Goal: Information Seeking & Learning: Learn about a topic

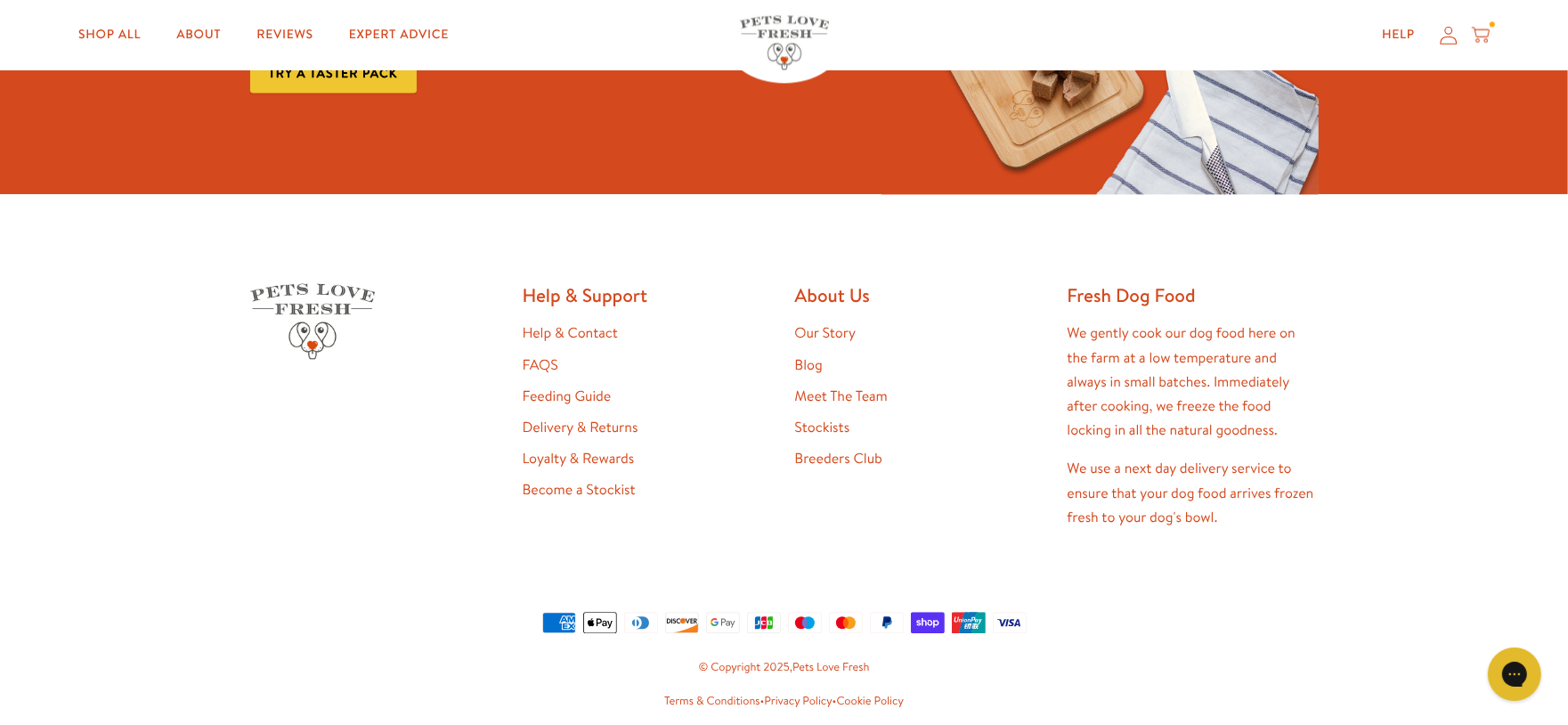
scroll to position [3758, 0]
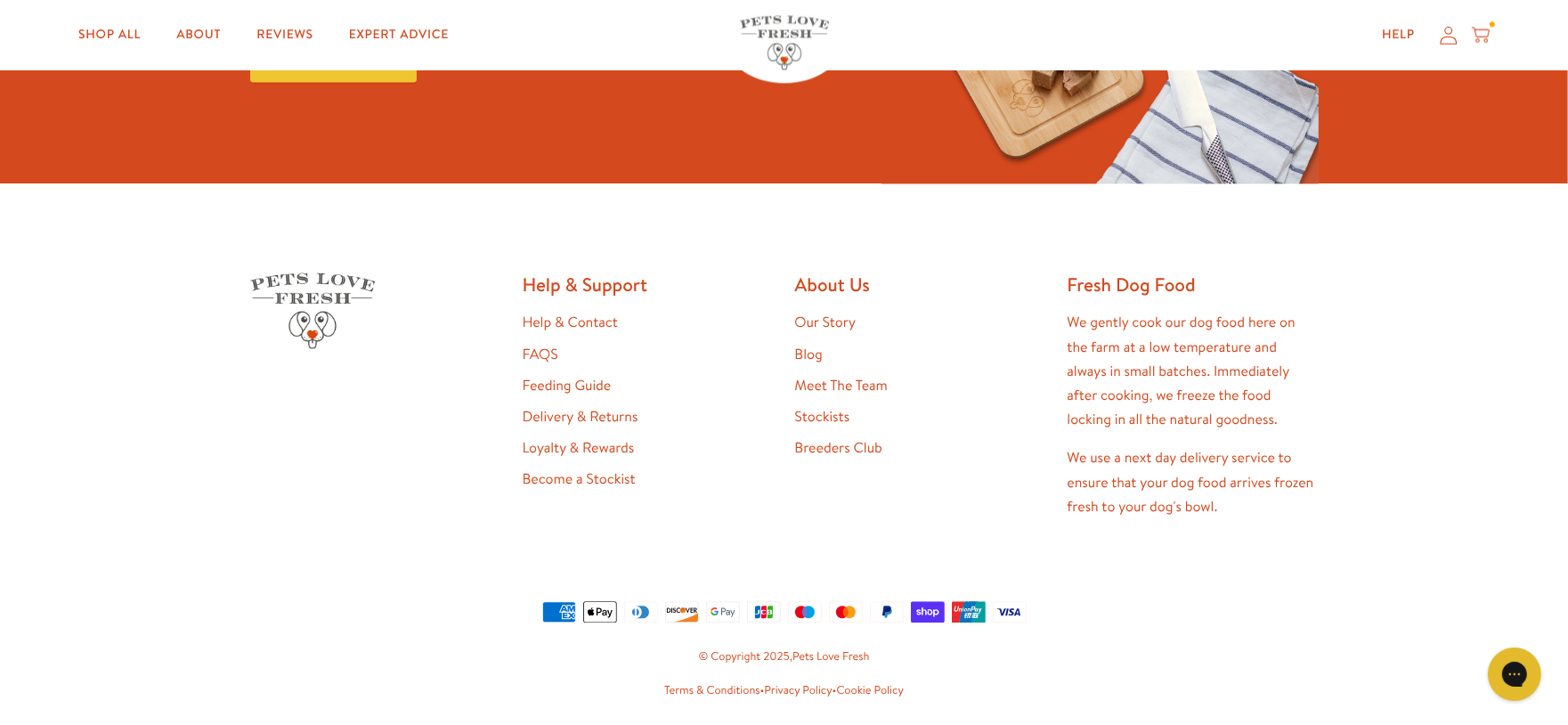
click at [557, 438] on link "Loyalty & Rewards" at bounding box center [579, 448] width 112 height 20
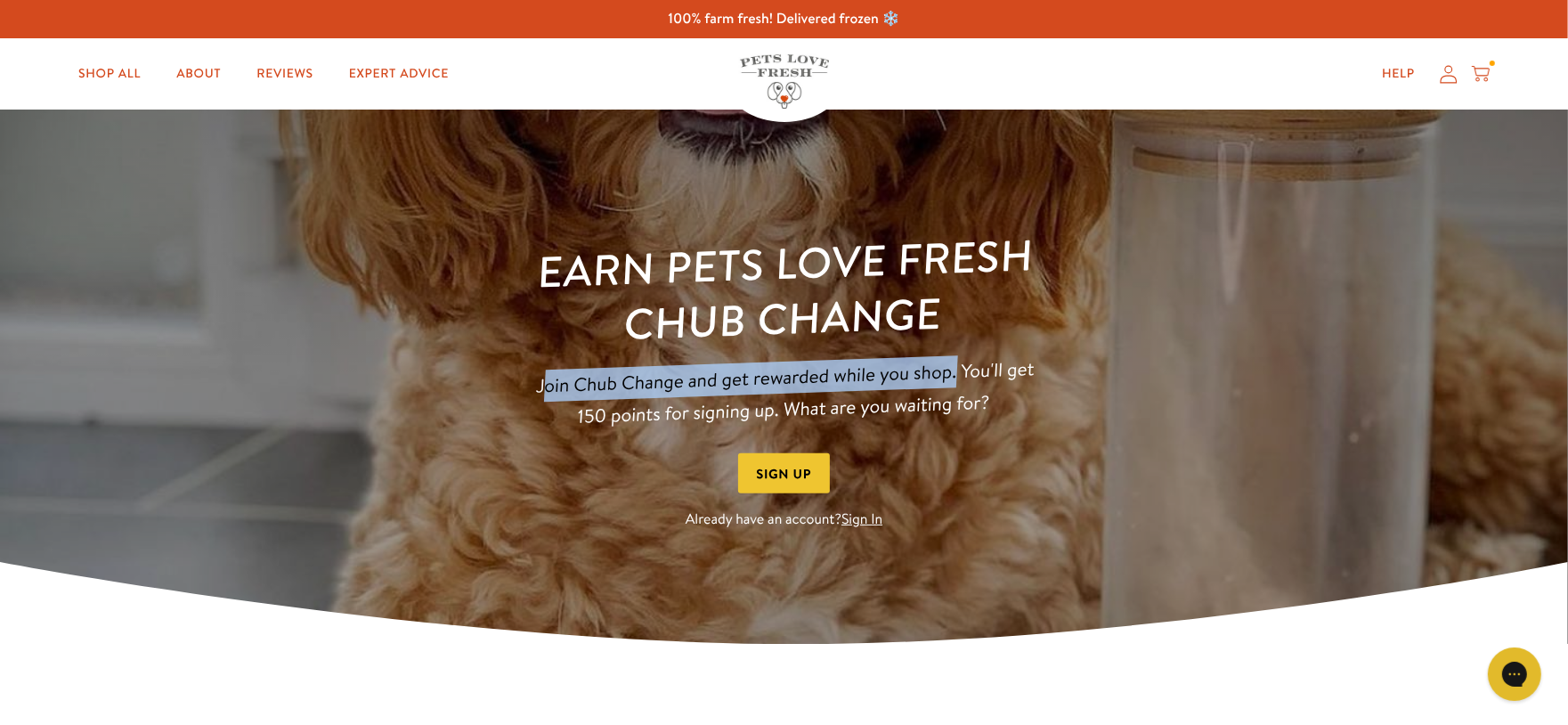
drag, startPoint x: 540, startPoint y: 386, endPoint x: 957, endPoint y: 384, distance: 417.0
click at [957, 384] on p "Join Chub Change and get rewarded while you shop. You'll get 150 points for sig…" at bounding box center [784, 394] width 517 height 81
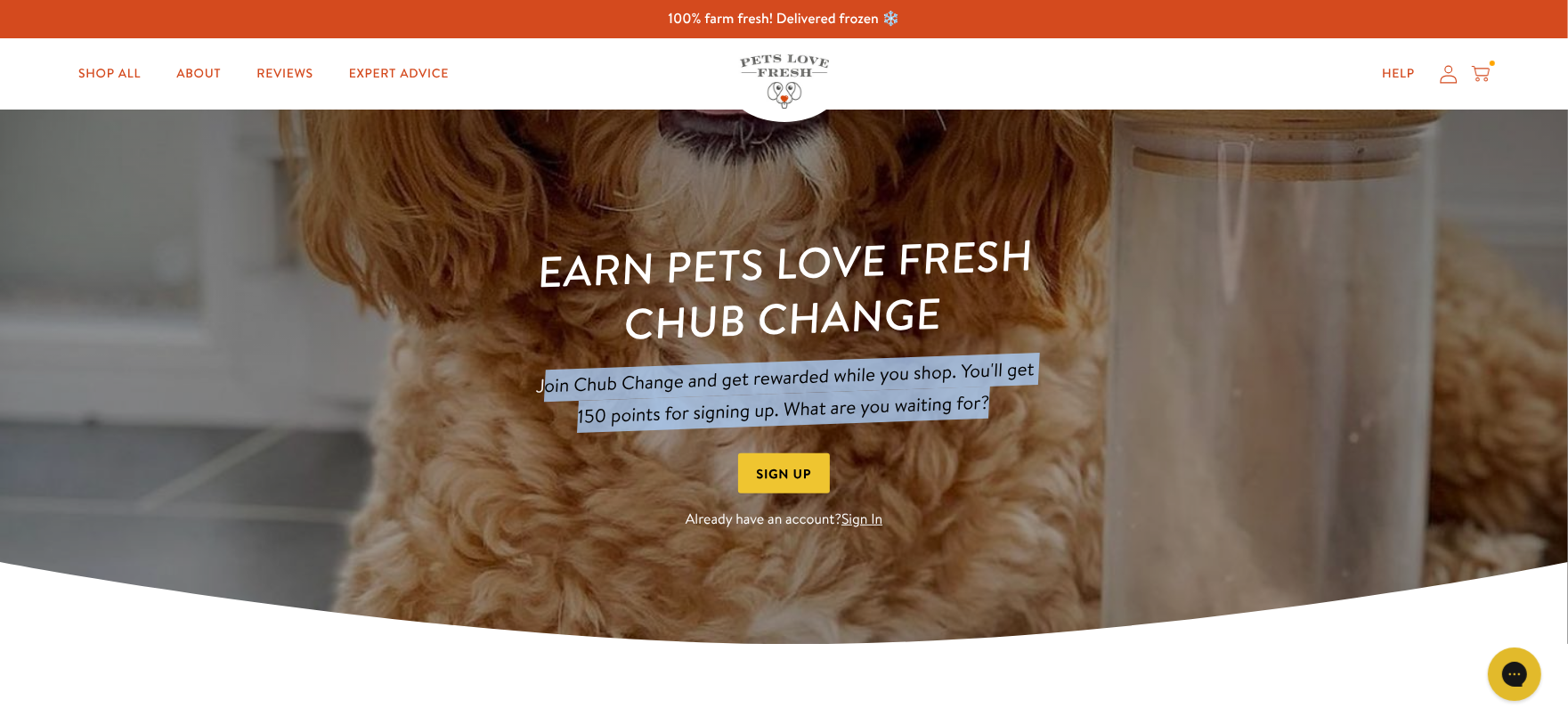
drag, startPoint x: 1013, startPoint y: 406, endPoint x: 544, endPoint y: 388, distance: 469.3
click at [544, 388] on p "Join Chub Change and get rewarded while you shop. You'll get 150 points for sig…" at bounding box center [784, 394] width 517 height 81
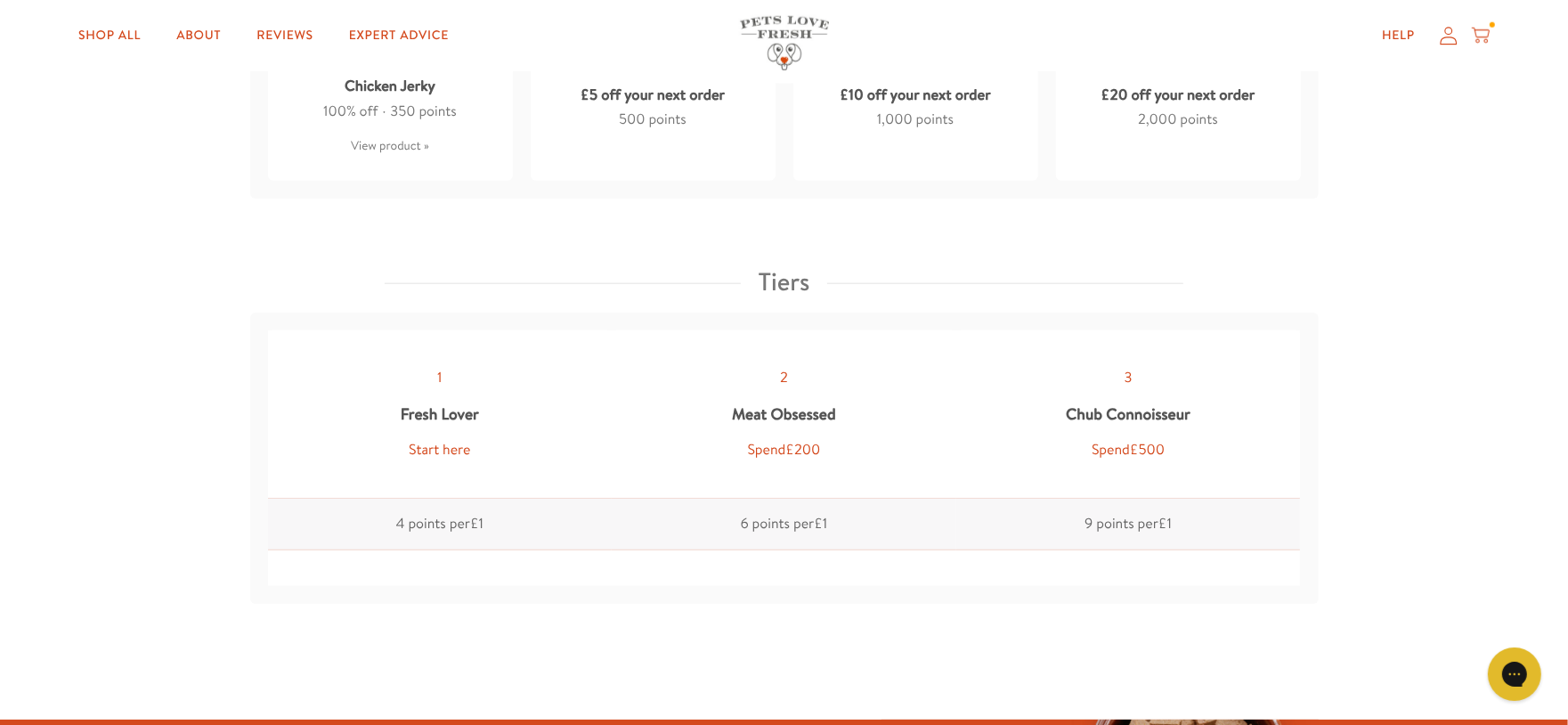
scroll to position [1708, 0]
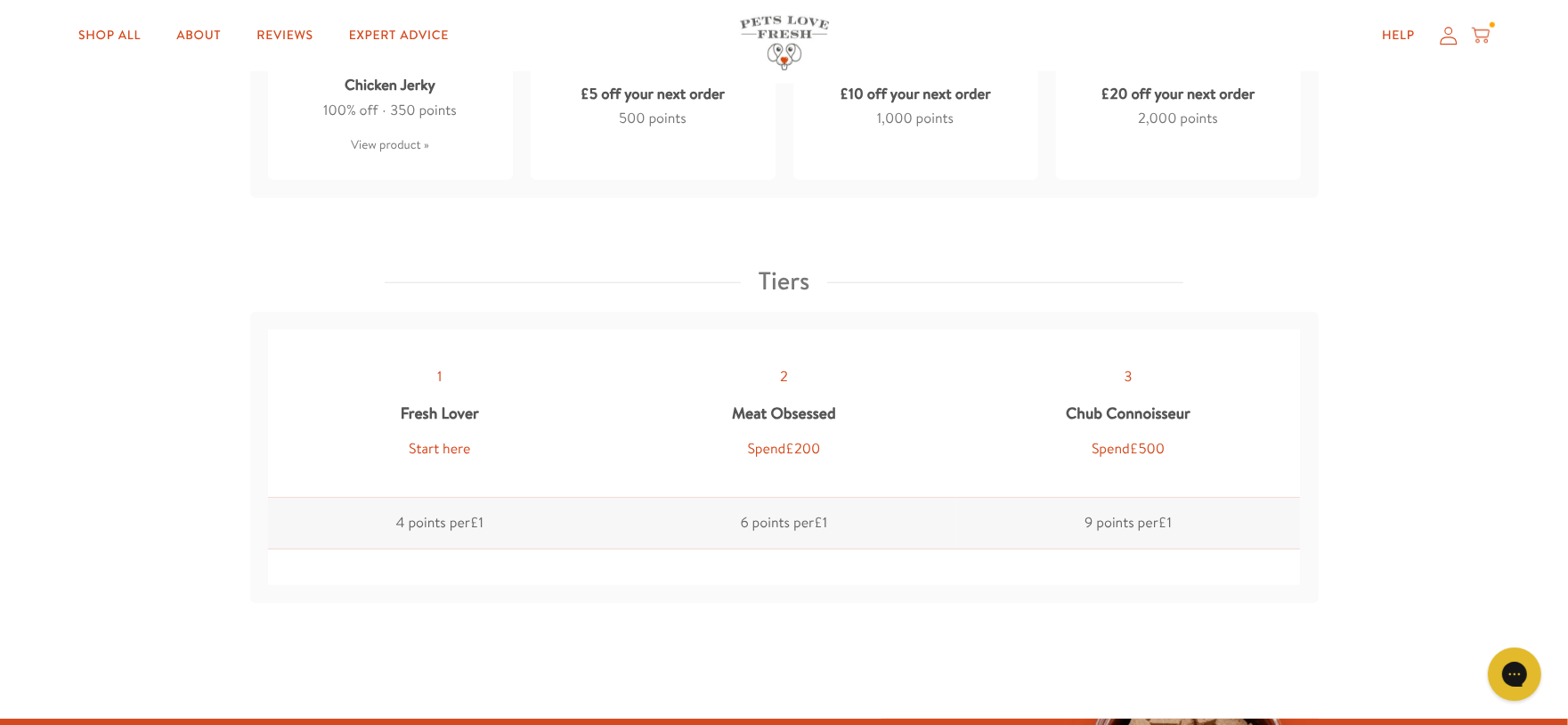
click at [768, 36] on img at bounding box center [784, 43] width 89 height 54
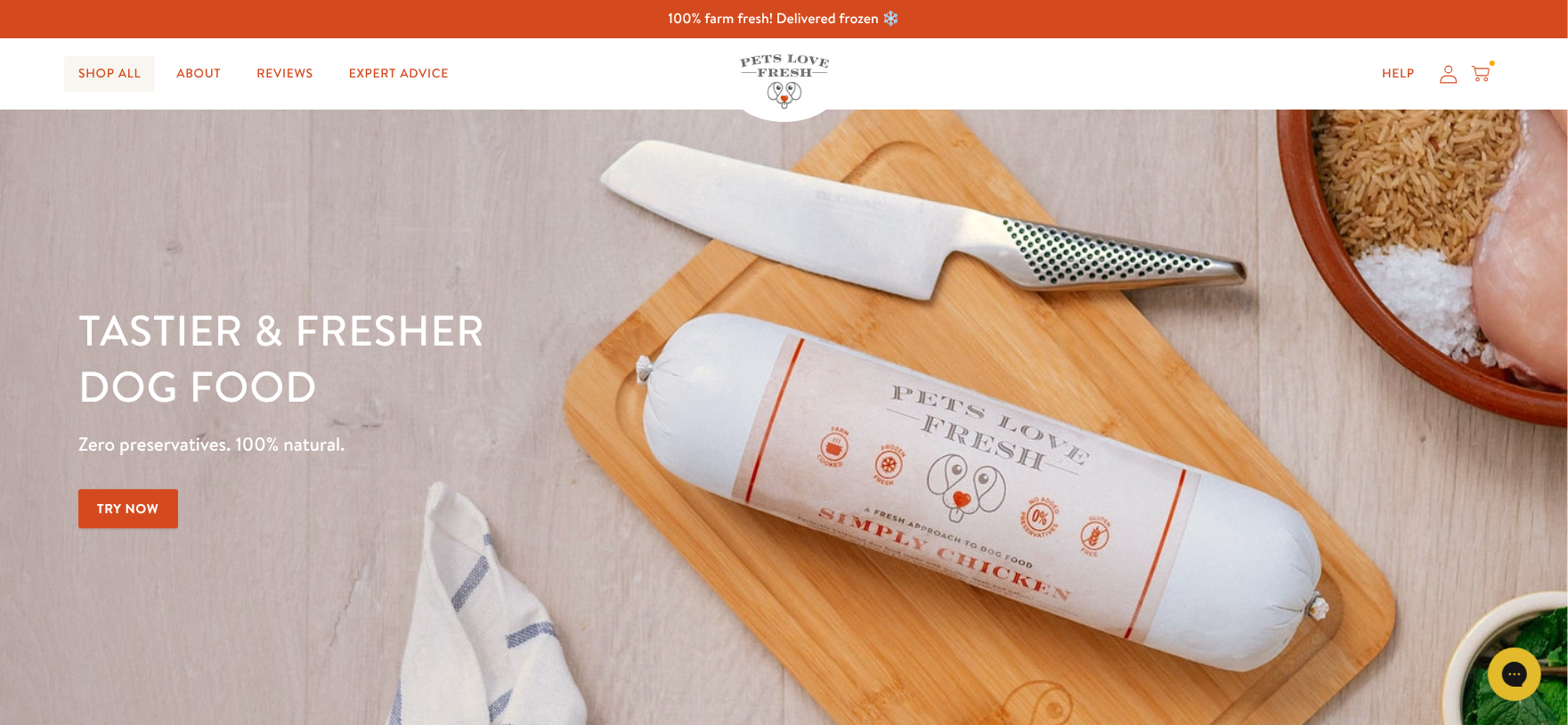
click at [130, 70] on link "Shop All" at bounding box center [109, 73] width 90 height 35
